Goal: Information Seeking & Learning: Check status

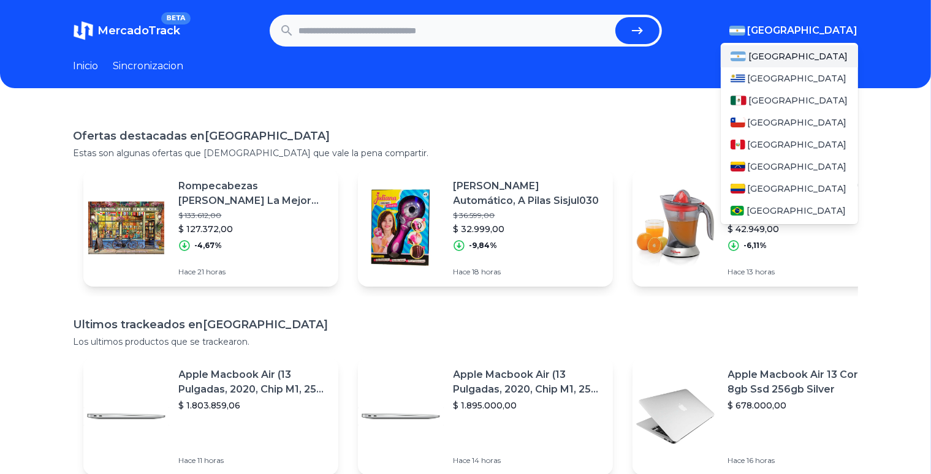
click at [745, 32] on img "button" at bounding box center [737, 31] width 16 height 10
click at [772, 103] on span "[GEOGRAPHIC_DATA]" at bounding box center [798, 100] width 99 height 12
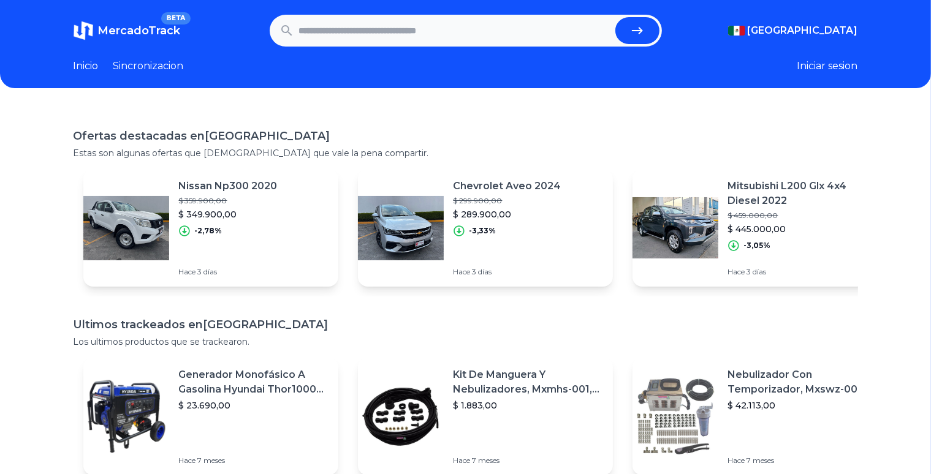
click at [834, 66] on button "Iniciar sesion" at bounding box center [827, 66] width 61 height 15
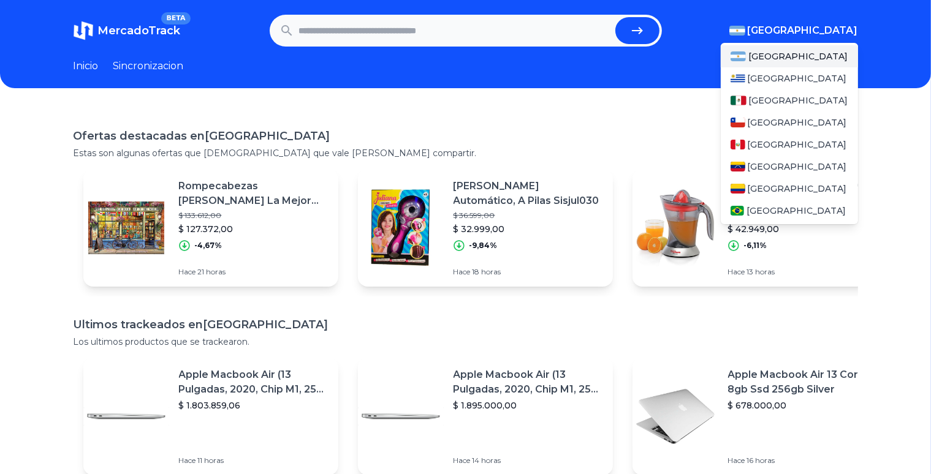
click at [835, 38] on div "Argentina Uruguay Mexico Chile Peru Venezuela Colombia Brasil" at bounding box center [789, 131] width 137 height 186
click at [768, 97] on span "[GEOGRAPHIC_DATA]" at bounding box center [798, 100] width 99 height 12
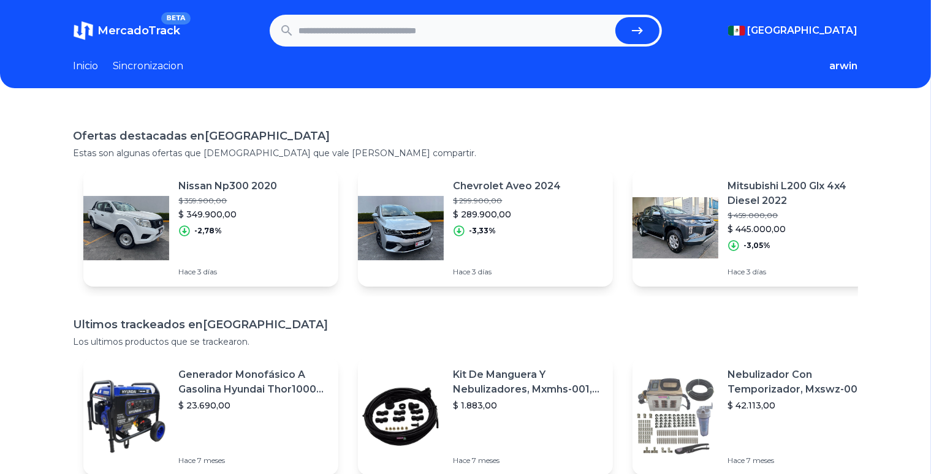
click at [94, 61] on link "Inicio" at bounding box center [86, 66] width 25 height 15
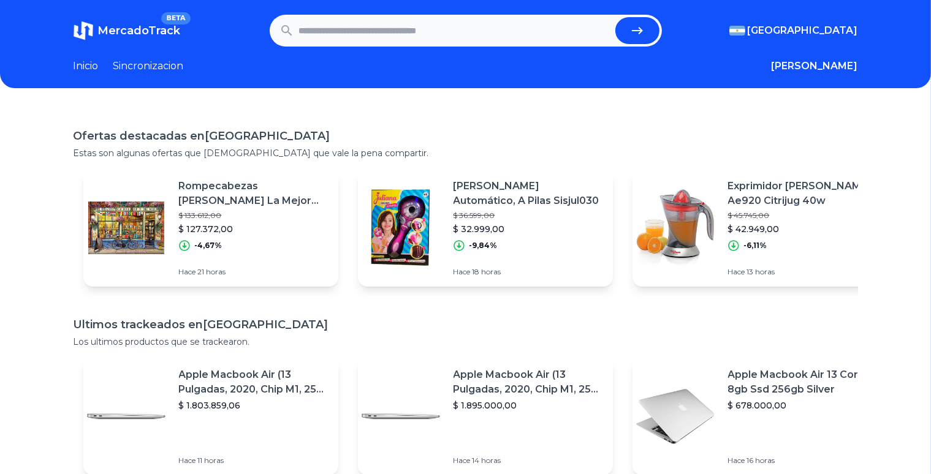
click at [399, 36] on input "text" at bounding box center [454, 30] width 311 height 27
type input "*"
type input "*********"
click at [615, 17] on button "submit" at bounding box center [637, 30] width 44 height 27
